Goal: Task Accomplishment & Management: Complete application form

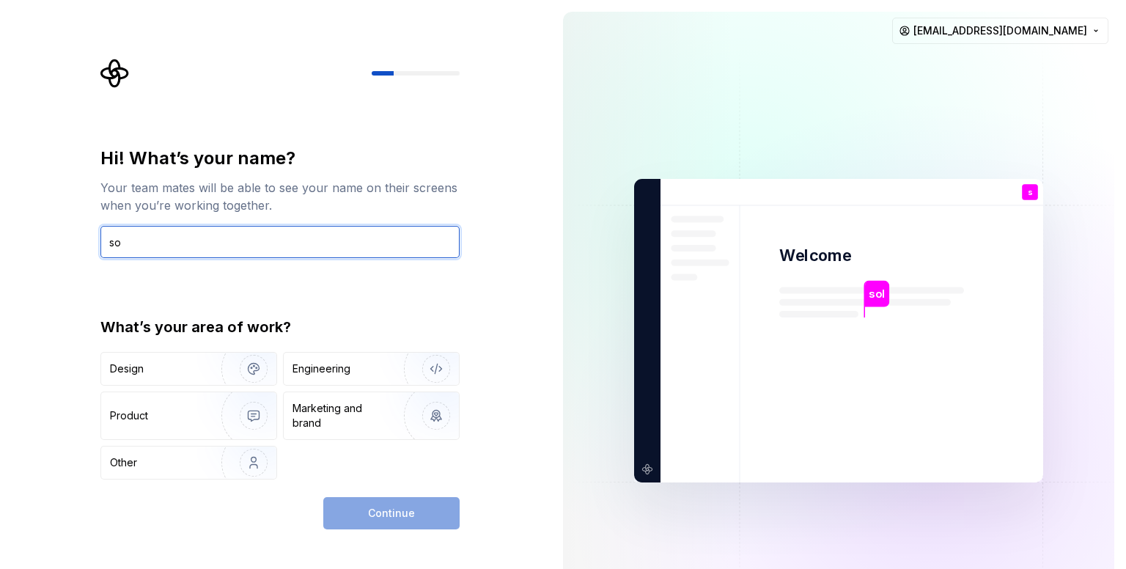
type input "s"
type input "han"
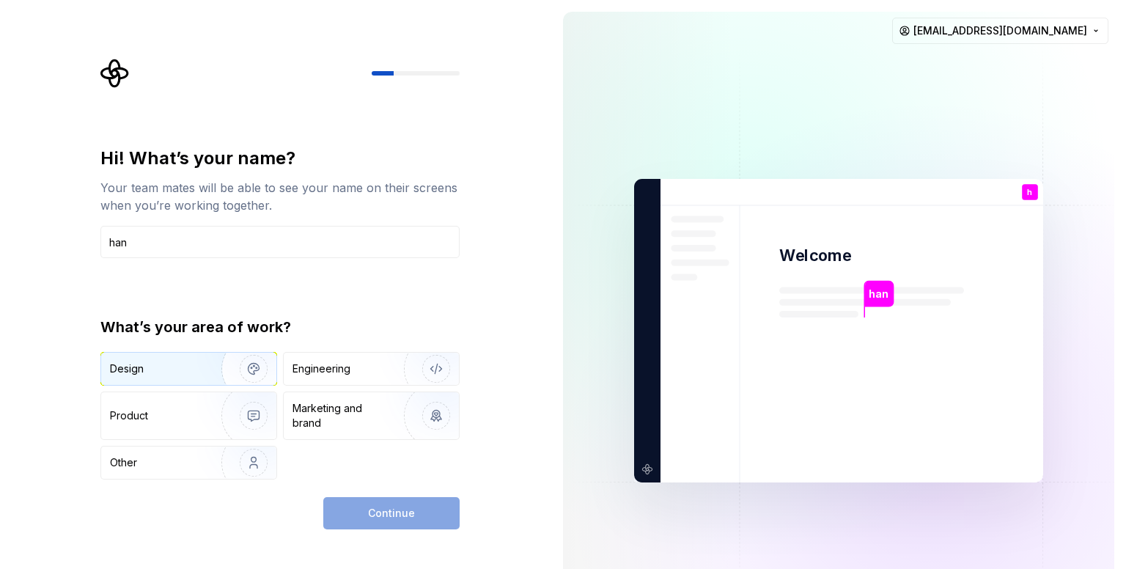
click at [232, 378] on img "button" at bounding box center [244, 369] width 94 height 98
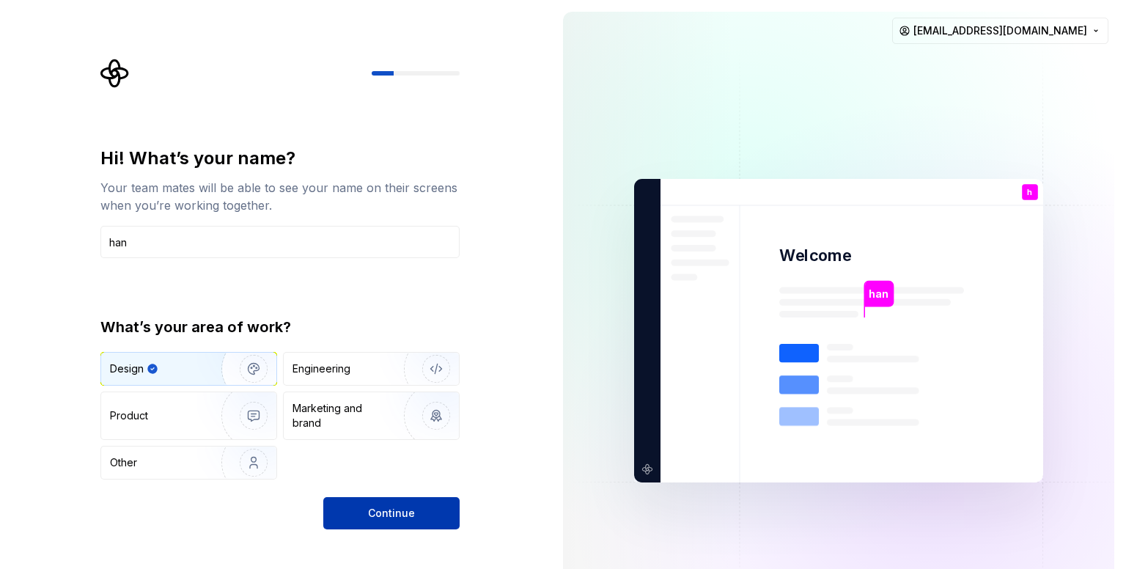
click at [364, 502] on button "Continue" at bounding box center [391, 513] width 136 height 32
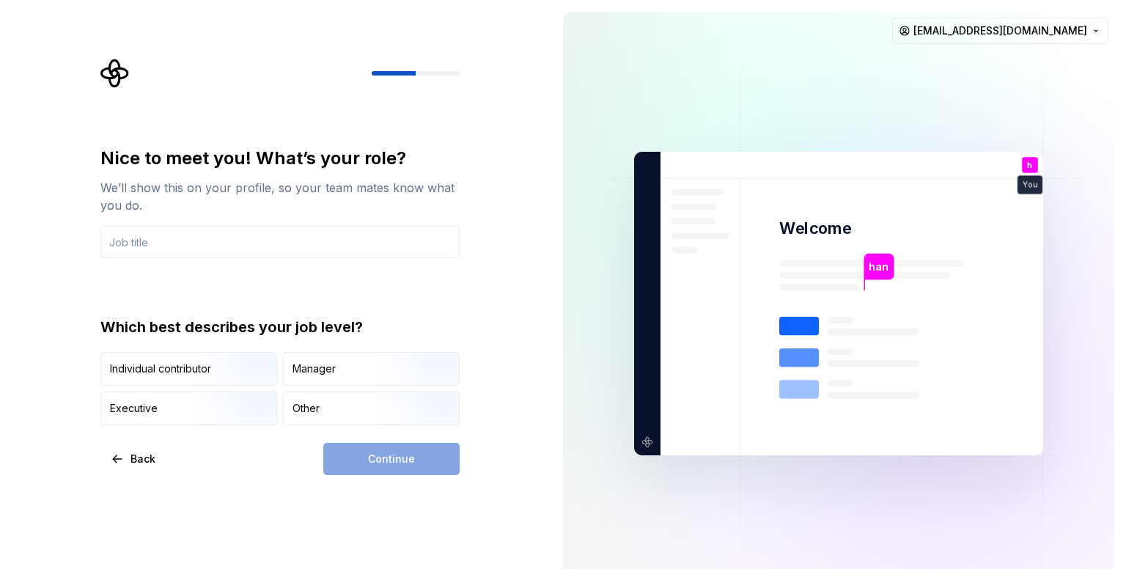
click at [340, 418] on div "Other" at bounding box center [371, 408] width 175 height 32
click at [393, 471] on div "Continue" at bounding box center [391, 459] width 136 height 32
click at [312, 239] on input "text" at bounding box center [279, 242] width 359 height 32
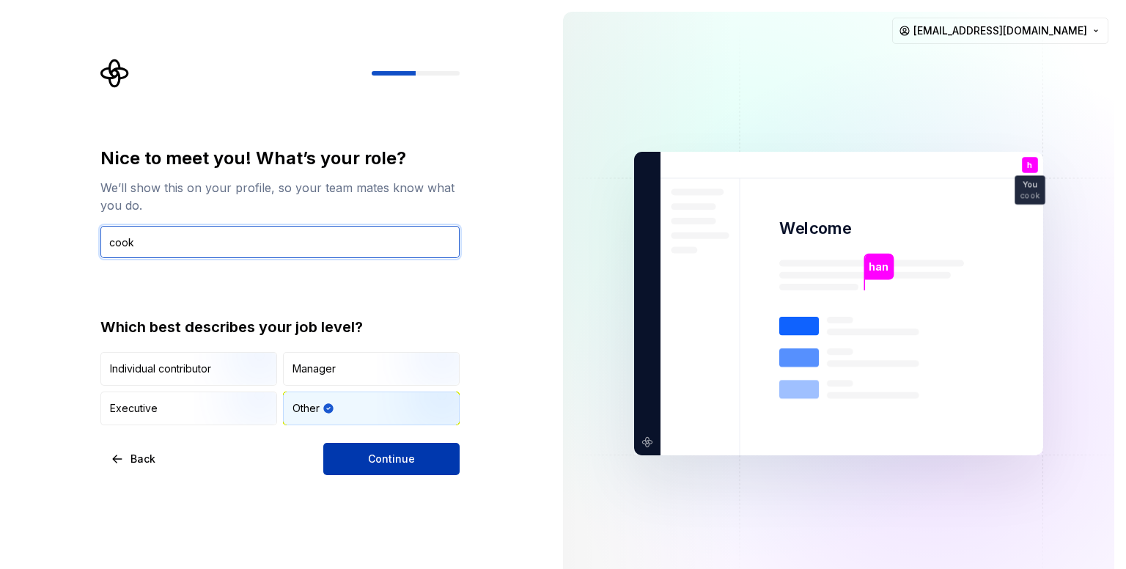
type input "cook"
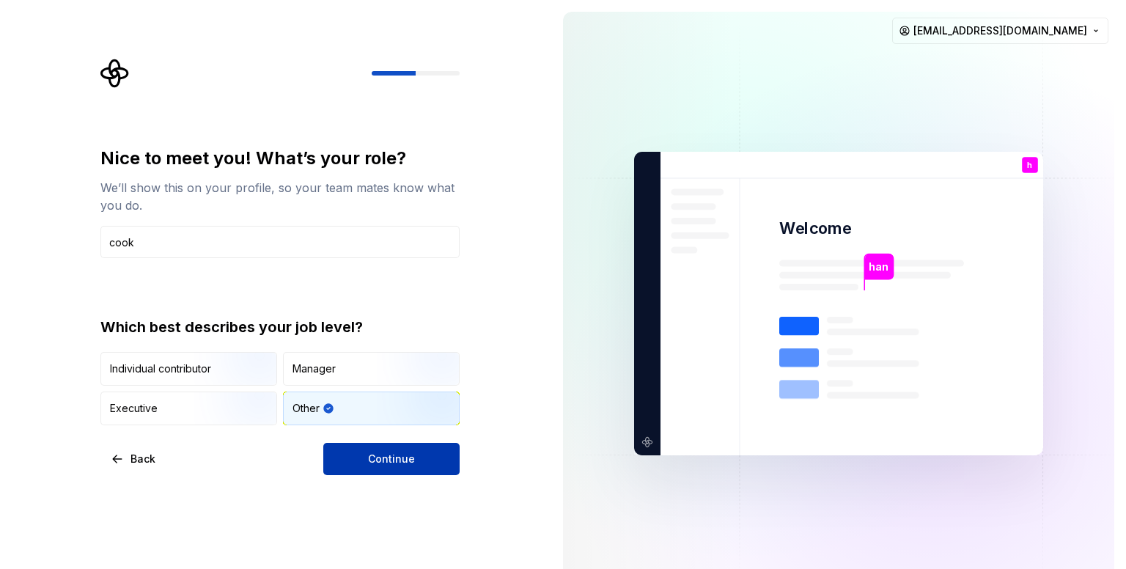
click at [406, 452] on span "Continue" at bounding box center [391, 459] width 47 height 15
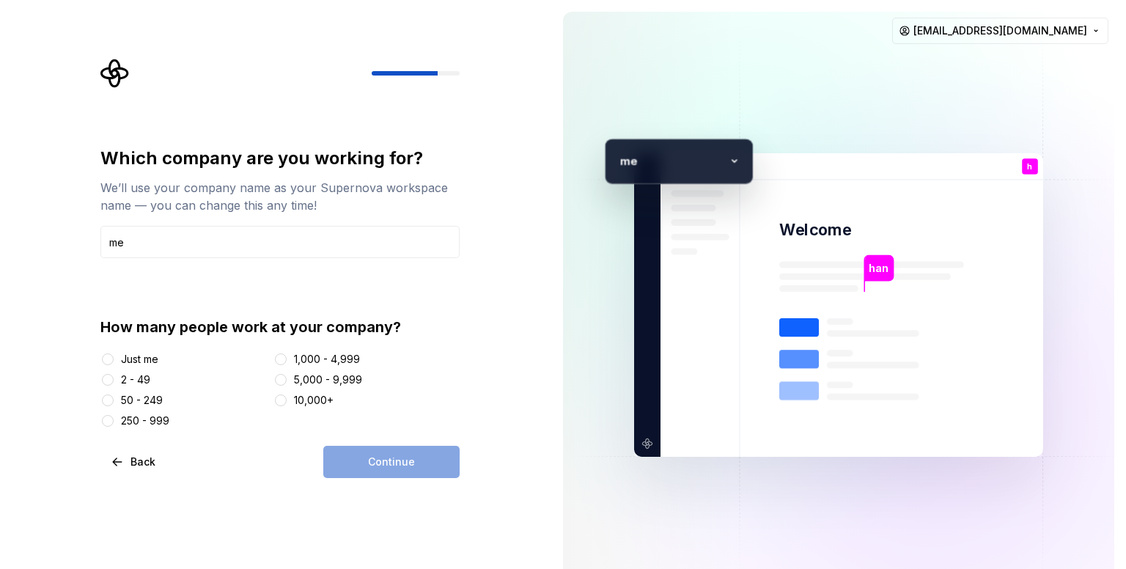
type input "me"
click at [152, 352] on div "Just me" at bounding box center [139, 359] width 37 height 15
click at [114, 353] on button "Just me" at bounding box center [108, 359] width 12 height 12
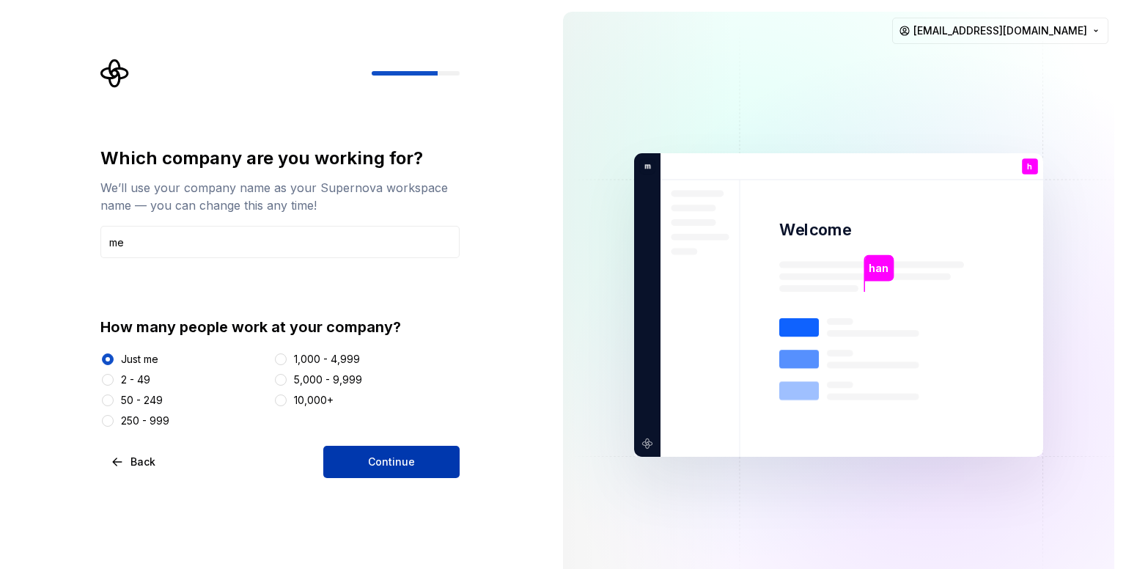
click at [414, 464] on button "Continue" at bounding box center [391, 462] width 136 height 32
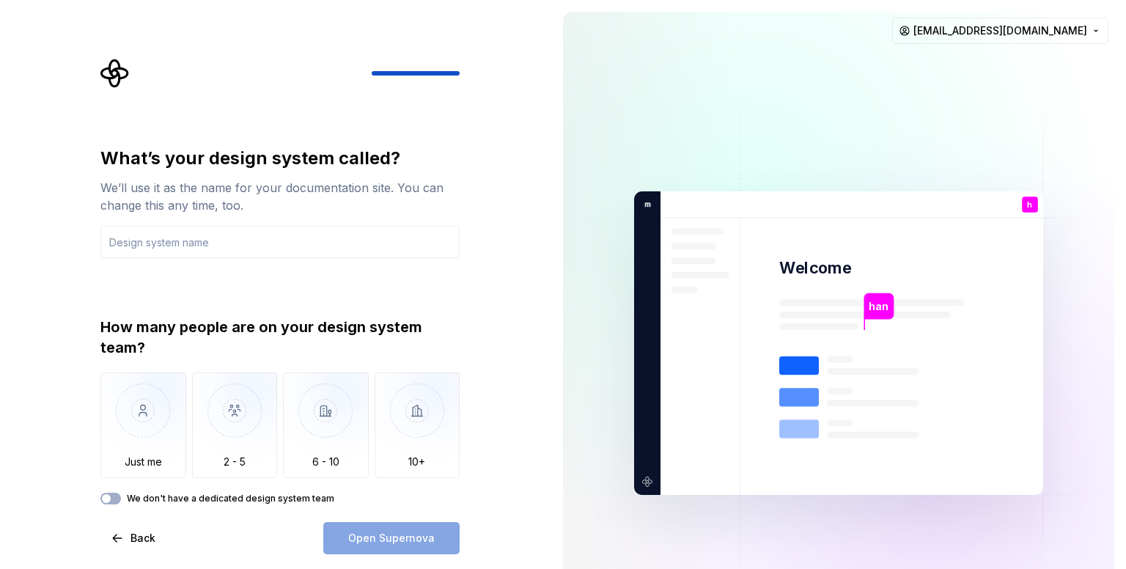
click at [12, 362] on div "What’s your design system called? We’ll use it as the name for your documentati…" at bounding box center [275, 343] width 551 height 686
click at [447, 540] on div "Open Supernova" at bounding box center [391, 538] width 136 height 32
click at [291, 457] on img "button" at bounding box center [326, 421] width 86 height 98
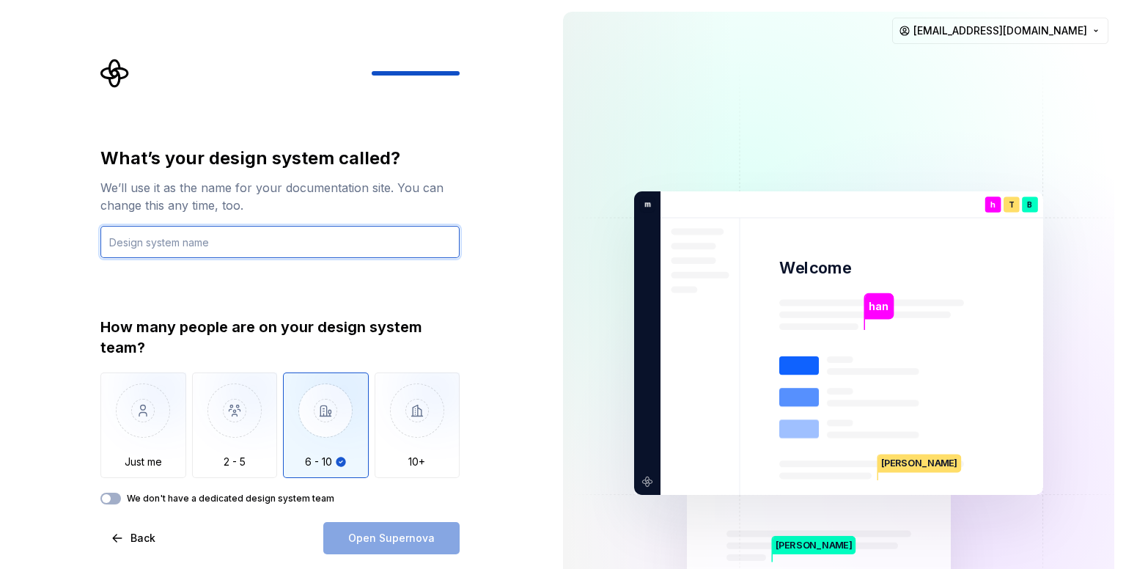
click at [342, 227] on input "text" at bounding box center [279, 242] width 359 height 32
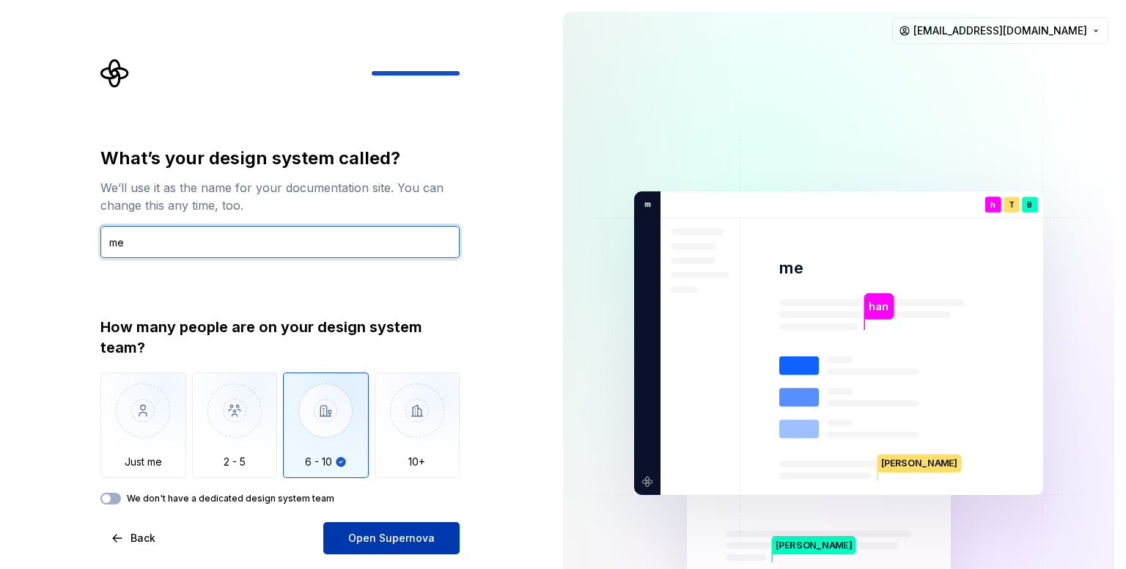
type input "me"
click at [400, 544] on span "Open Supernova" at bounding box center [391, 538] width 87 height 15
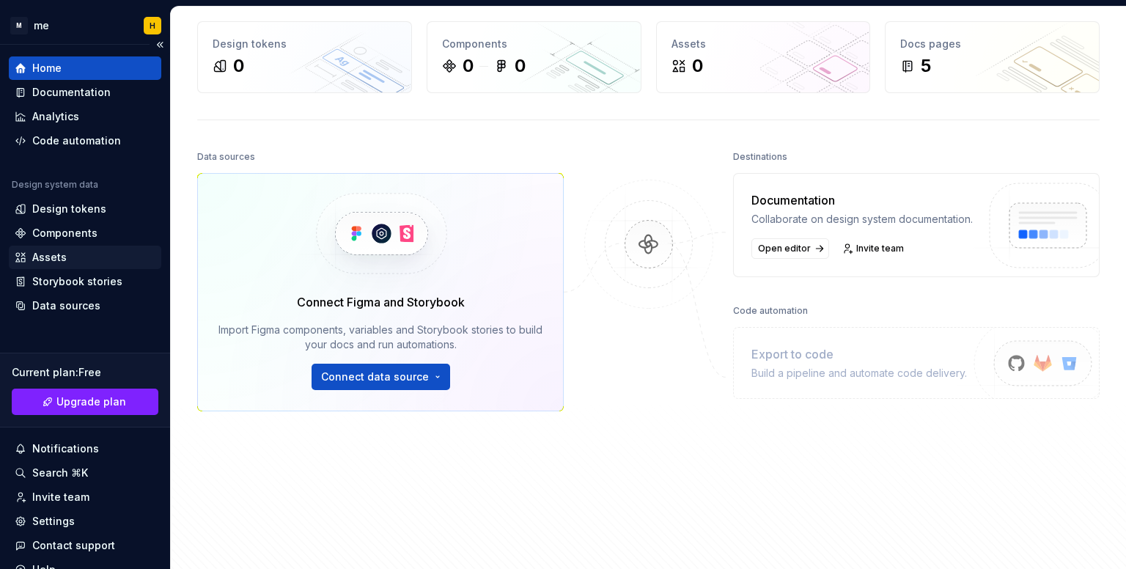
scroll to position [62, 0]
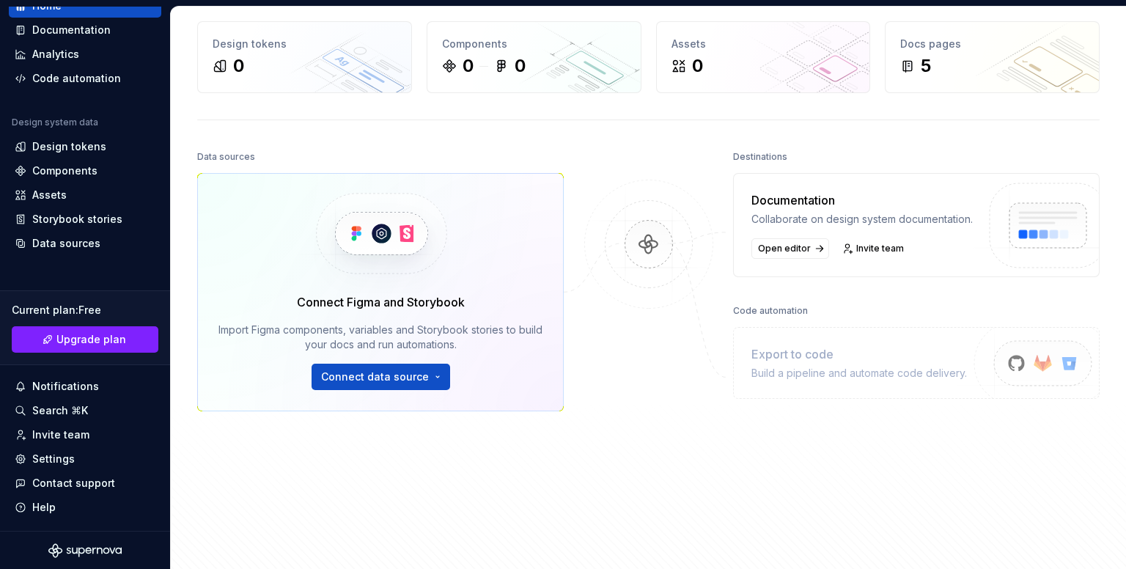
click at [98, 548] on icon "Supernova Logo" at bounding box center [100, 551] width 6 height 7
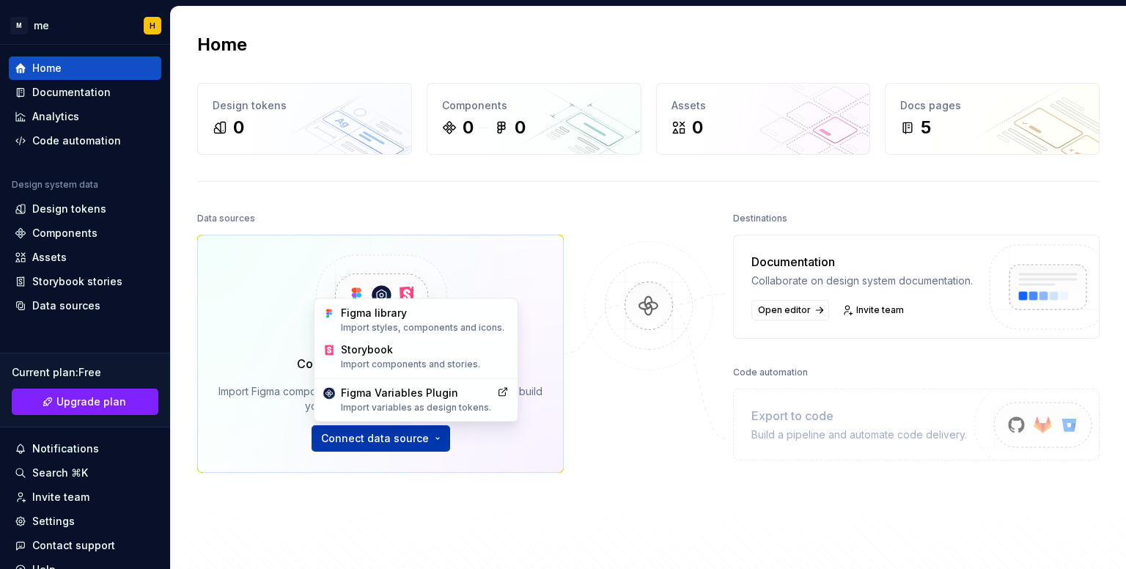
click at [371, 424] on html "M me H Home Documentation Analytics Code automation Design system data Design t…" at bounding box center [563, 284] width 1126 height 569
click at [392, 331] on div "Import styles, components and icons." at bounding box center [425, 328] width 168 height 12
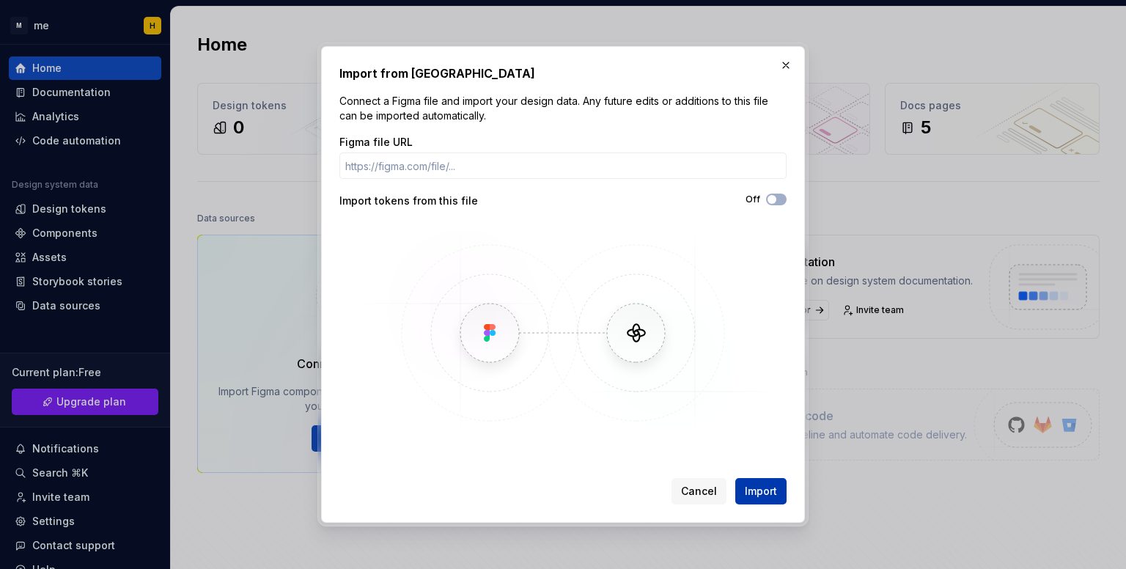
click at [755, 488] on span "Import" at bounding box center [761, 491] width 32 height 15
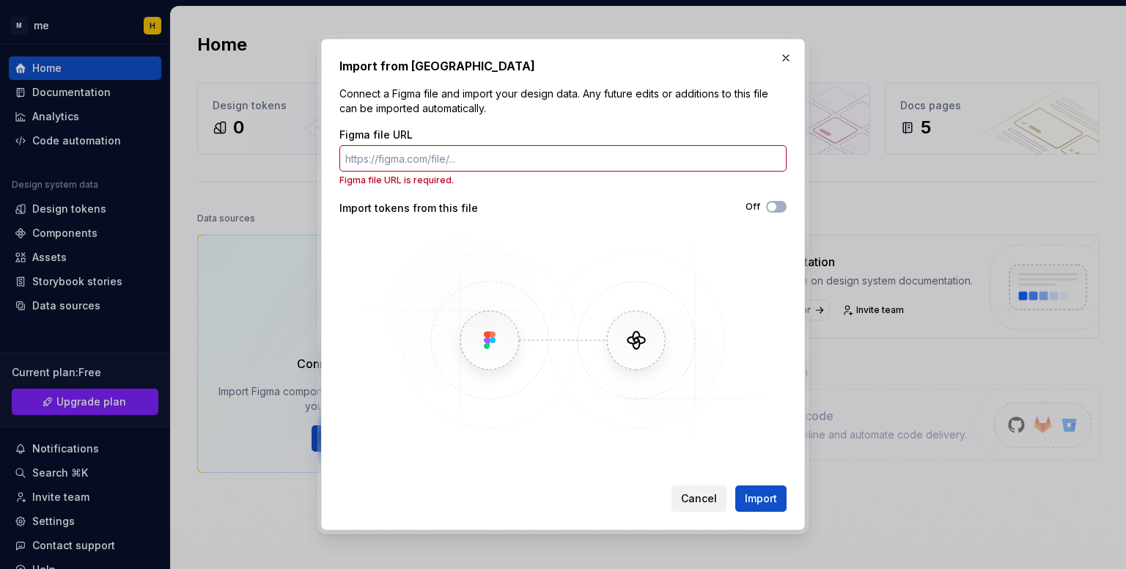
click at [710, 499] on span "Cancel" at bounding box center [699, 498] width 36 height 15
